Goal: Transaction & Acquisition: Purchase product/service

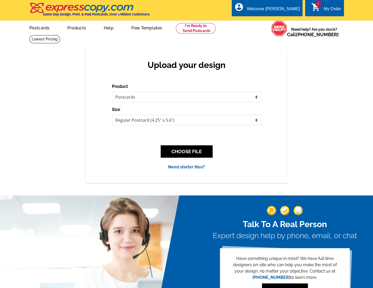
click at [13, 63] on div "Upload your design Product Please select the type of file... Postcards Business…" at bounding box center [186, 114] width 373 height 135
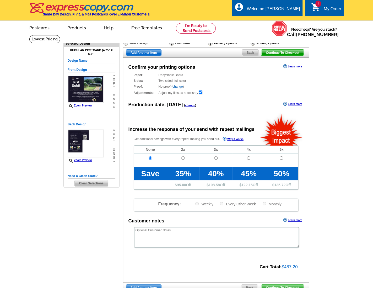
click at [333, 118] on main "Need Help? call [PHONE_NUMBER], chat with support, or have our designers make s…" at bounding box center [186, 177] width 373 height 285
click at [345, 97] on main "Need Help? call [PHONE_NUMBER], chat with support, or have our designers make s…" at bounding box center [186, 177] width 373 height 285
click at [347, 94] on main "Need Help? call 800-260-5887, chat with support, or have our designers make som…" at bounding box center [186, 177] width 373 height 285
click at [349, 67] on main "Need Help? call 800-260-5887, chat with support, or have our designers make som…" at bounding box center [186, 177] width 373 height 285
